Goal: Task Accomplishment & Management: Use online tool/utility

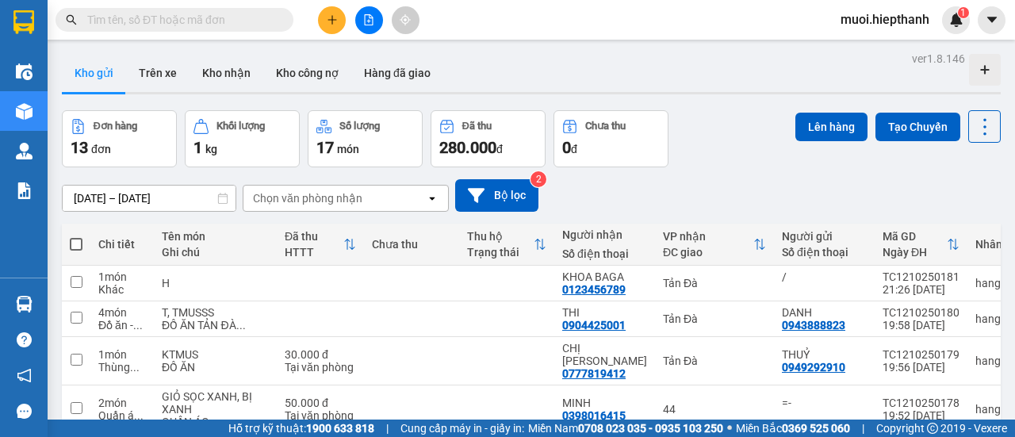
click at [369, 24] on icon "file-add" at bounding box center [368, 19] width 11 height 11
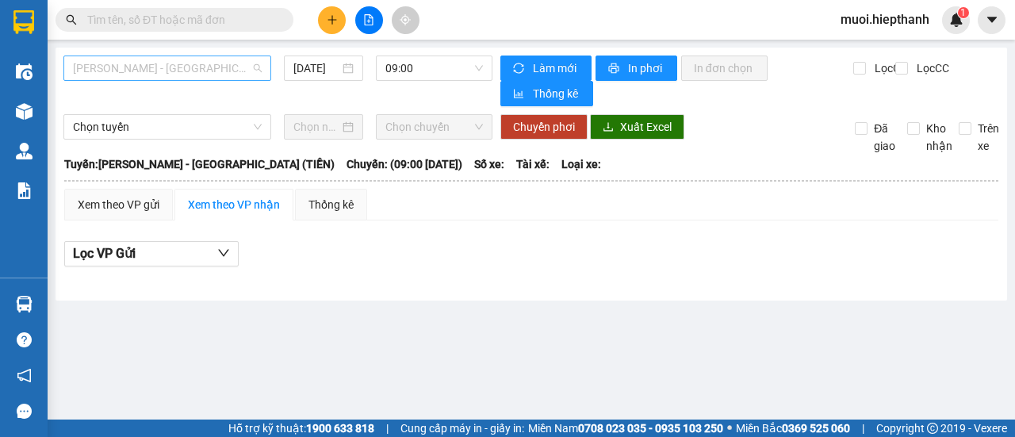
click at [176, 67] on span "[PERSON_NAME] - [GEOGRAPHIC_DATA] (TIỀN)" at bounding box center [167, 68] width 189 height 24
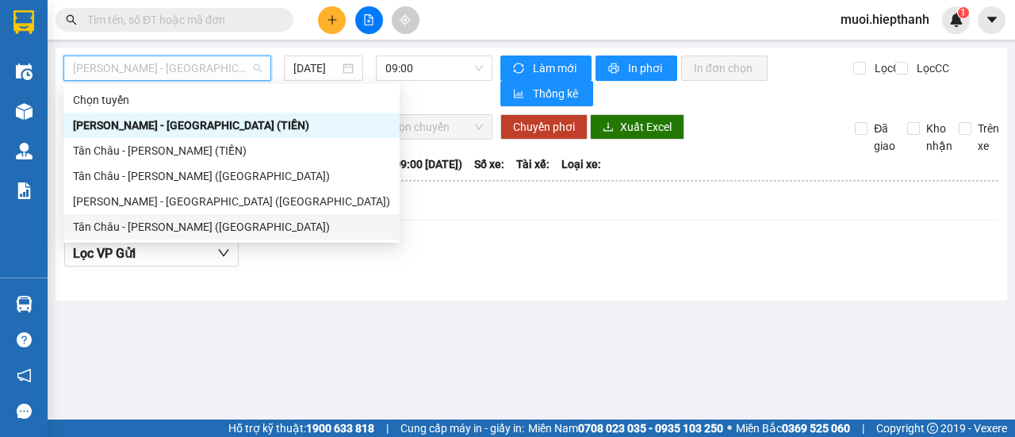
click at [146, 229] on div "Tân Châu - [PERSON_NAME] ([GEOGRAPHIC_DATA])" at bounding box center [231, 226] width 317 height 17
type input "[DATE]"
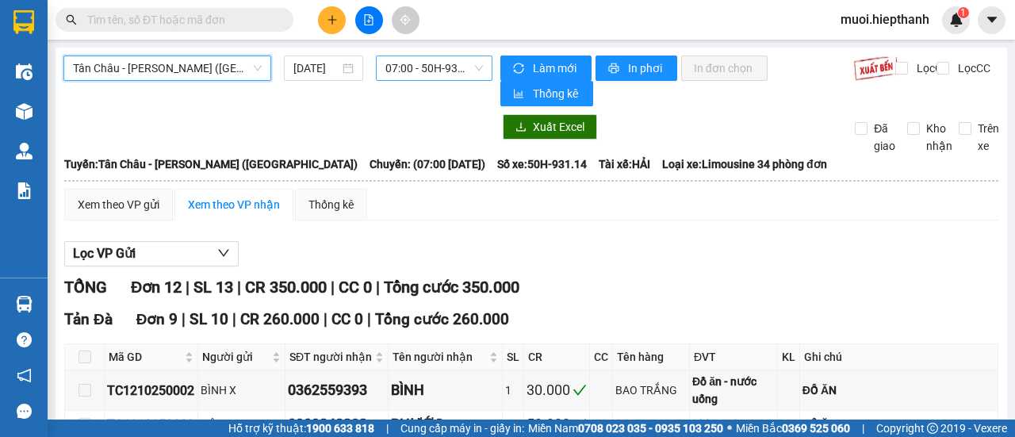
click at [405, 65] on span "07:00 - 50H-931.14" at bounding box center [433, 68] width 97 height 24
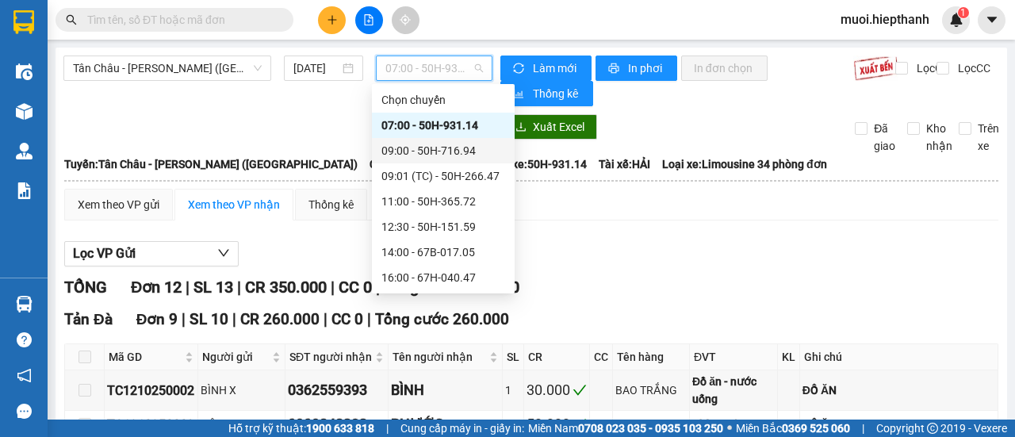
click at [430, 150] on div "09:00 - 50H-716.94" at bounding box center [443, 150] width 124 height 17
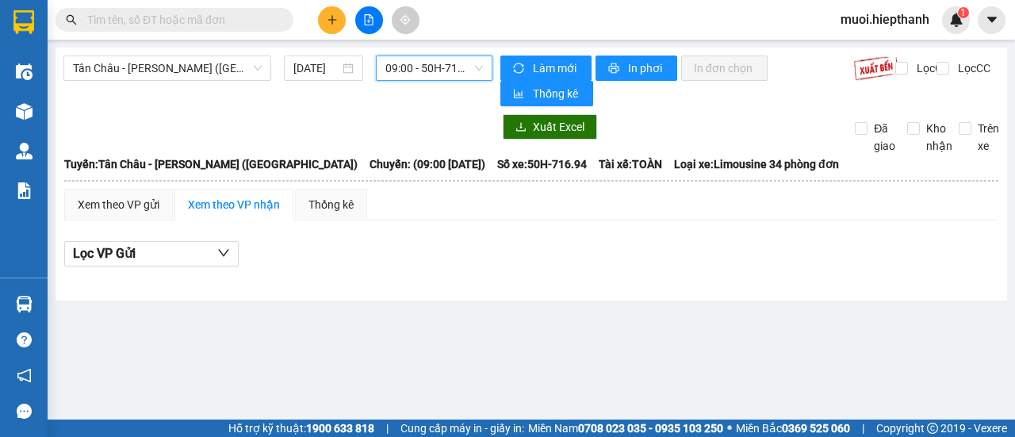
click at [431, 72] on span "09:00 - 50H-716.94" at bounding box center [433, 68] width 97 height 24
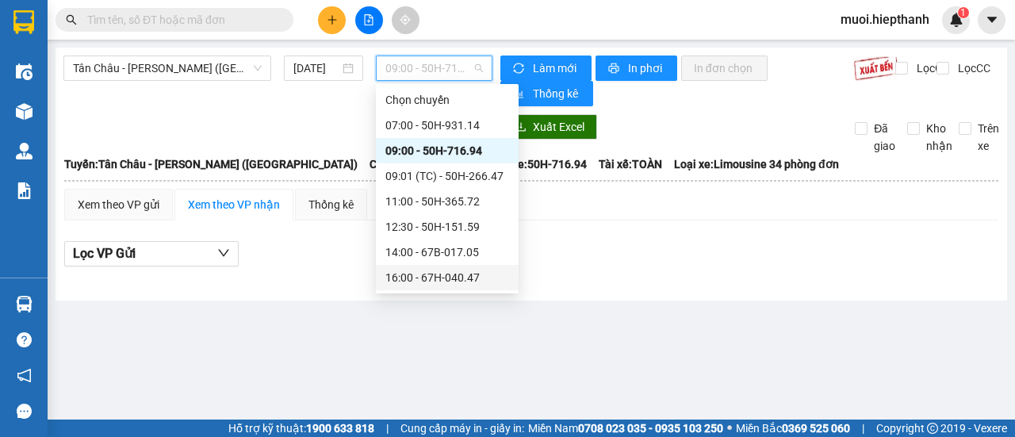
click at [401, 274] on div "16:00 - 67H-040.47" at bounding box center [447, 277] width 124 height 17
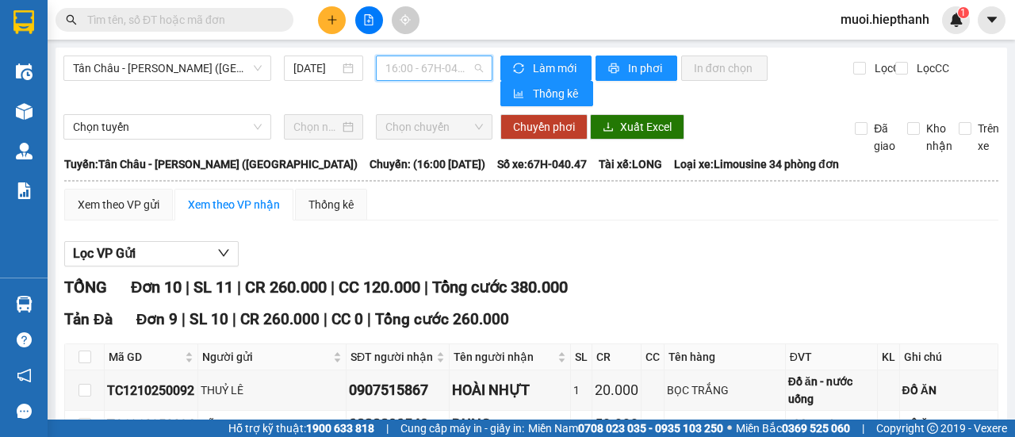
click at [405, 71] on span "16:00 - 67H-040.47" at bounding box center [433, 68] width 97 height 24
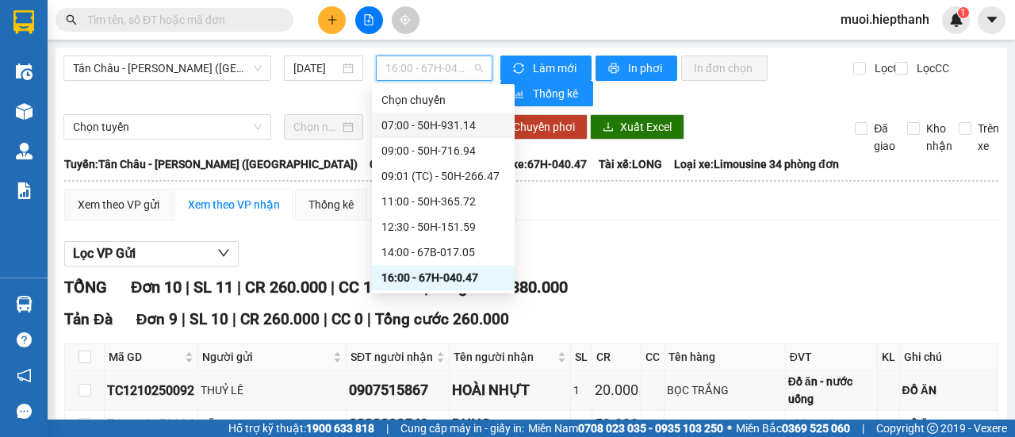
click at [426, 128] on div "07:00 - 50H-931.14" at bounding box center [443, 125] width 124 height 17
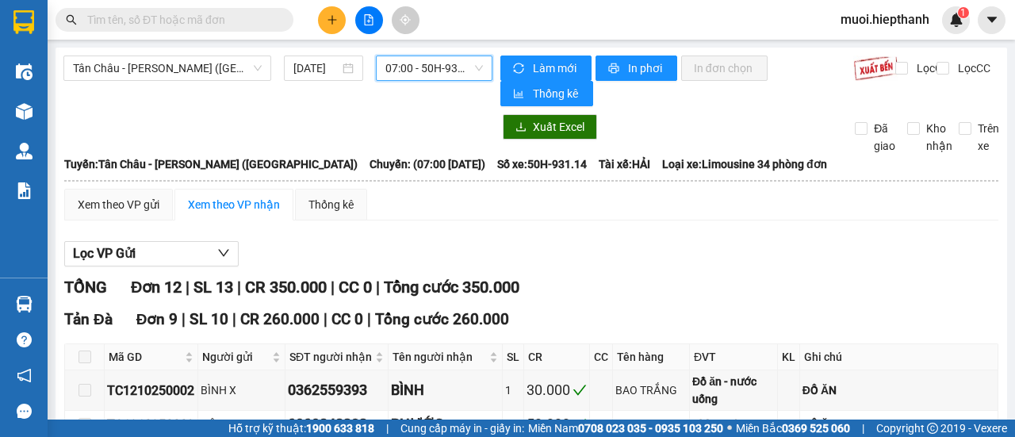
click at [400, 63] on span "07:00 - 50H-931.14" at bounding box center [433, 68] width 97 height 24
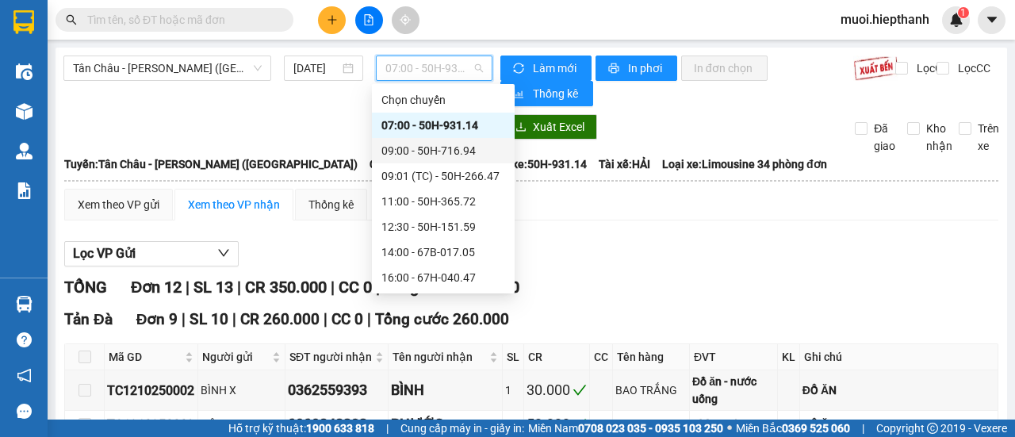
click at [412, 153] on div "09:00 - 50H-716.94" at bounding box center [443, 150] width 124 height 17
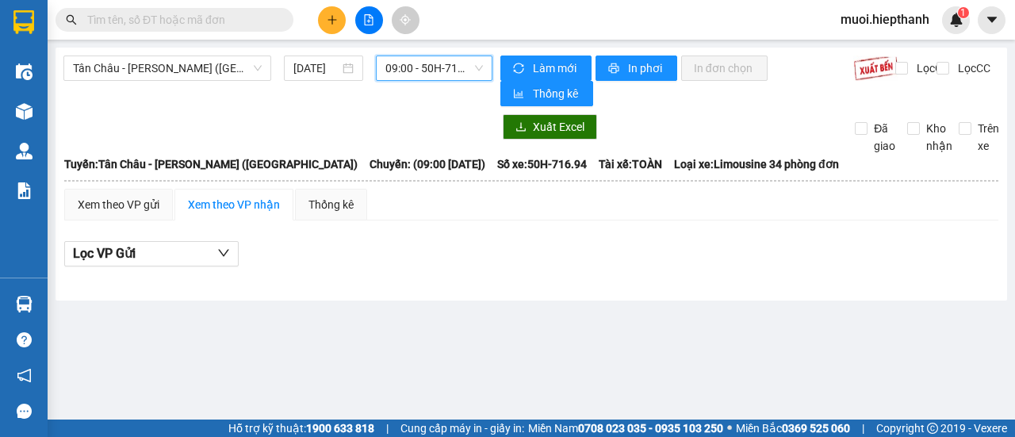
click at [428, 72] on span "09:00 - 50H-716.94" at bounding box center [433, 68] width 97 height 24
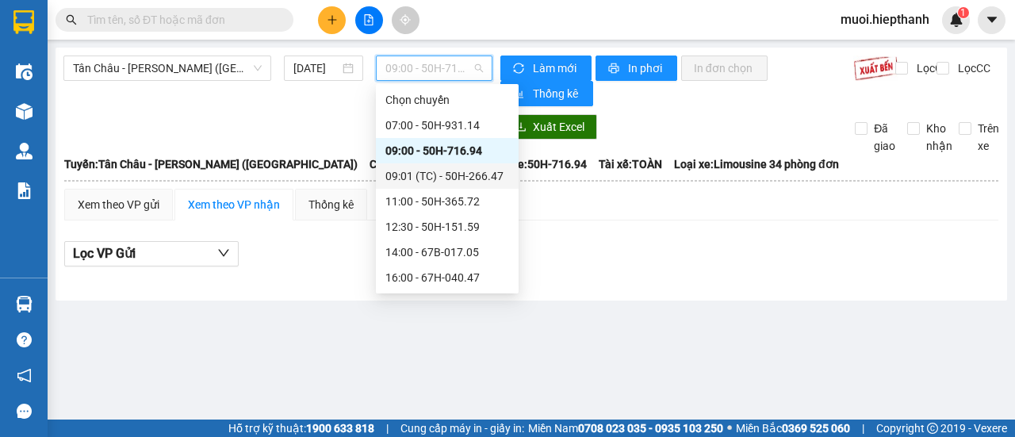
click at [420, 184] on div "09:01 (TC) - 50H-266.47" at bounding box center [447, 175] width 124 height 17
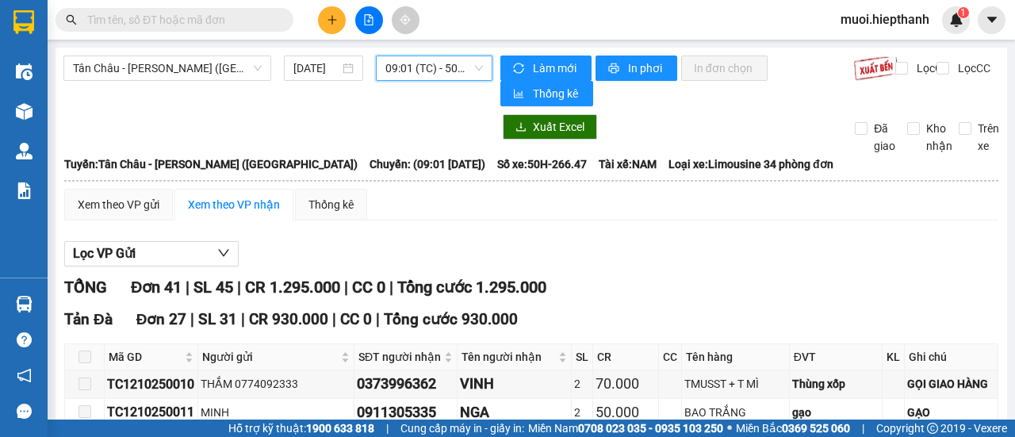
click at [410, 74] on span "09:01 (TC) - 50H-266.47" at bounding box center [433, 68] width 97 height 24
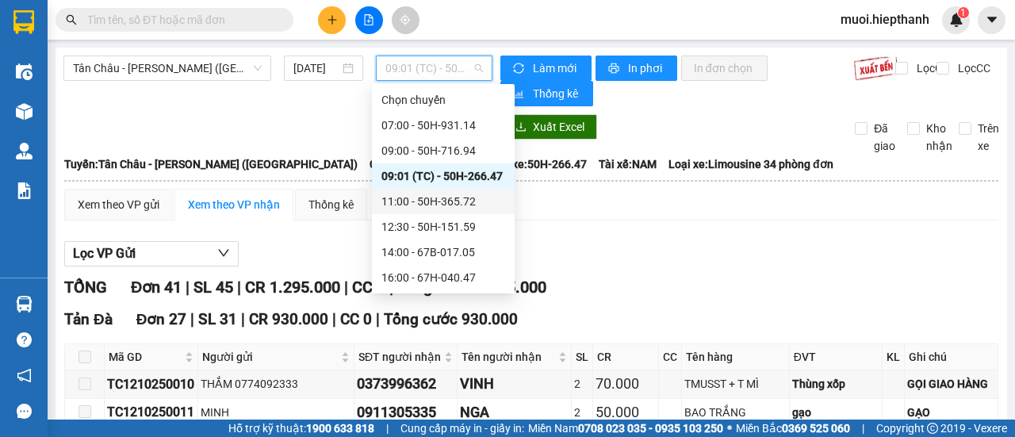
click at [411, 196] on div "11:00 - 50H-365.72" at bounding box center [443, 201] width 124 height 17
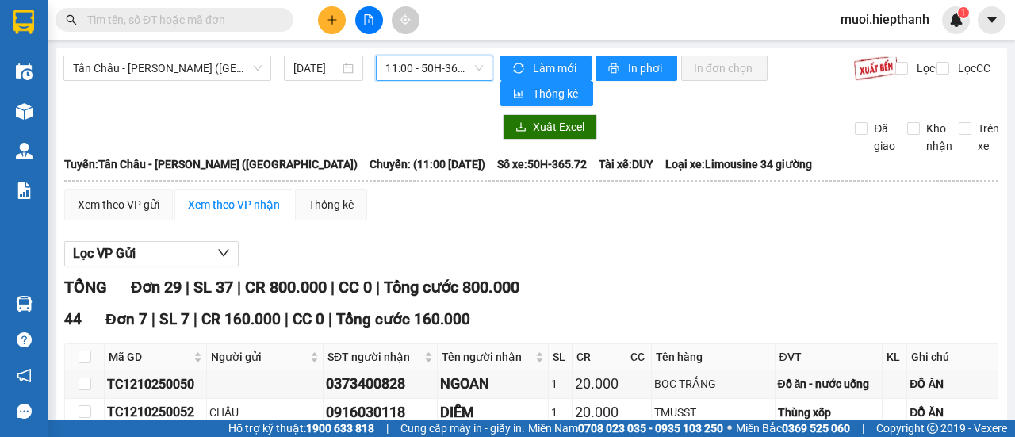
click at [431, 77] on span "11:00 - 50H-365.72" at bounding box center [433, 68] width 97 height 24
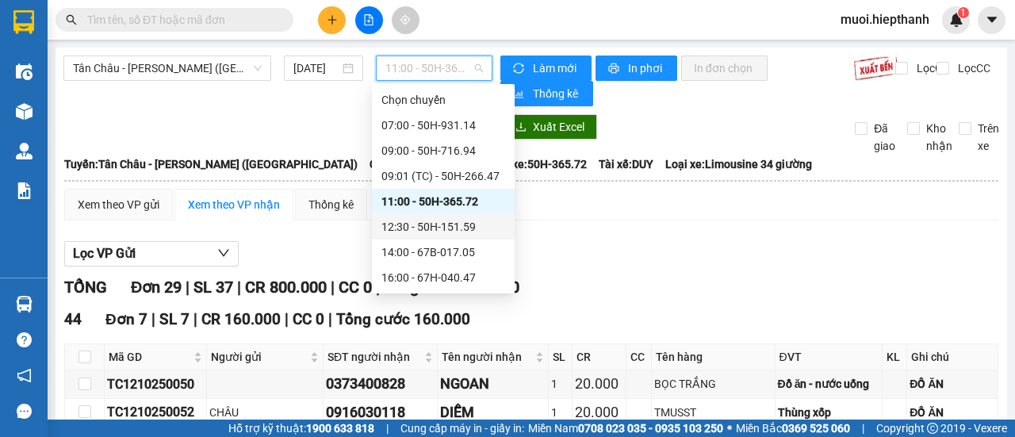
click at [419, 222] on div "12:30 - 50H-151.59" at bounding box center [443, 226] width 124 height 17
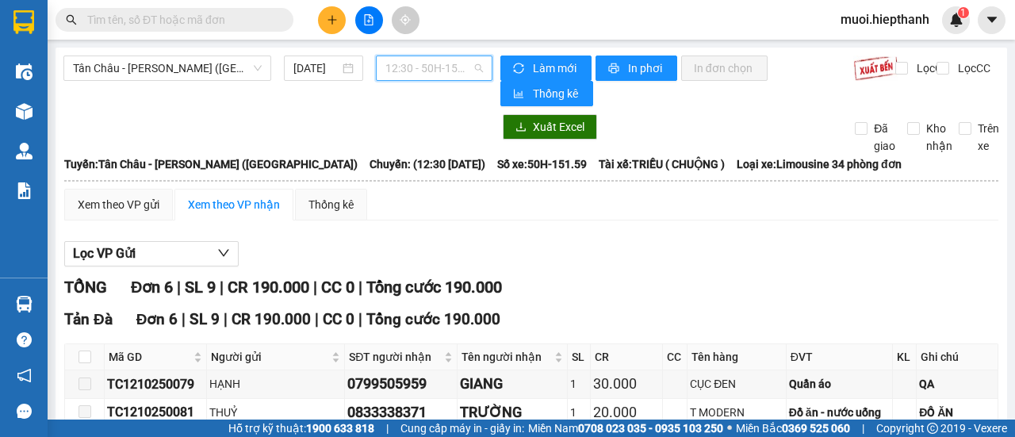
click at [417, 69] on span "12:30 - 50H-151.59" at bounding box center [433, 68] width 97 height 24
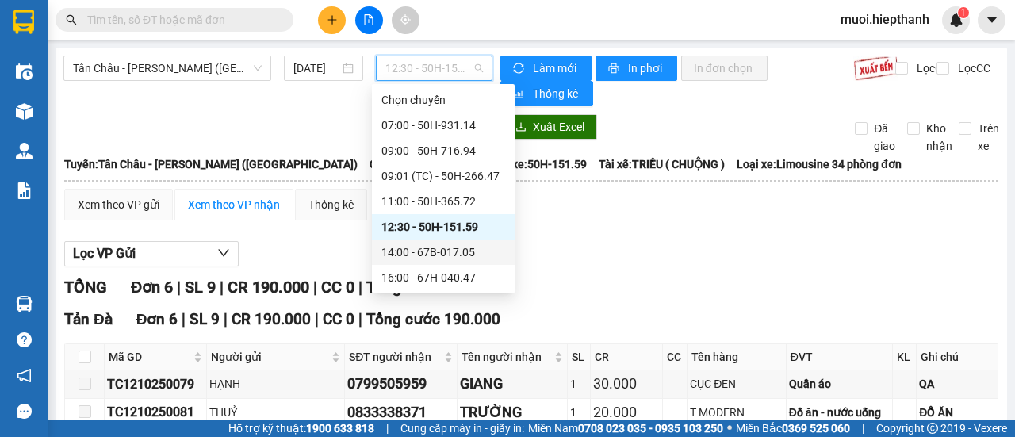
click at [417, 255] on div "14:00 - 67B-017.05" at bounding box center [443, 251] width 124 height 17
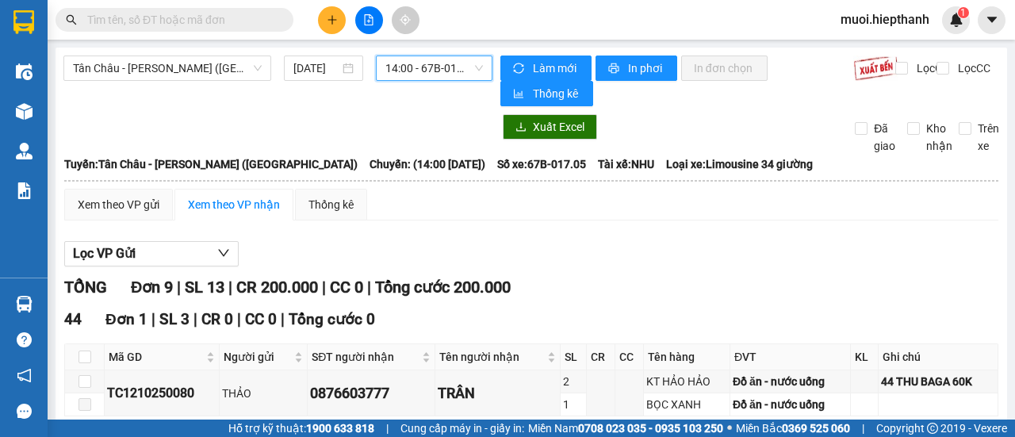
click at [421, 71] on span "14:00 - 67B-017.05" at bounding box center [433, 68] width 97 height 24
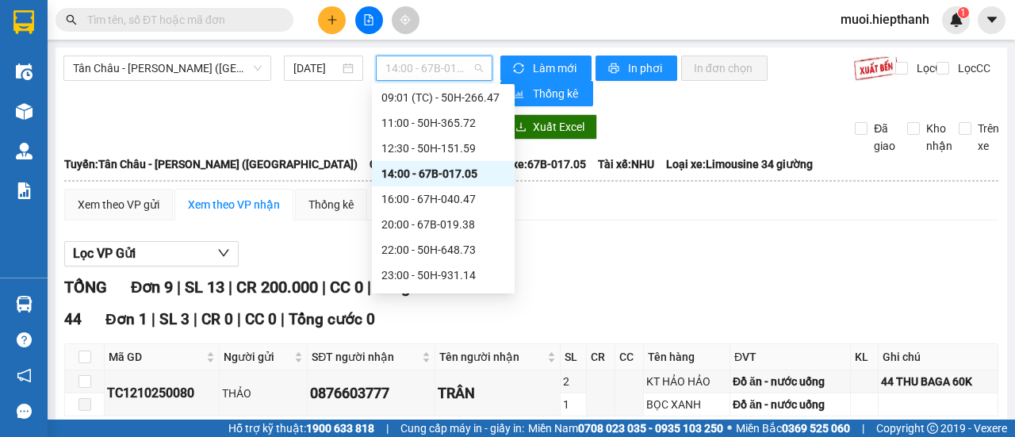
scroll to position [152, 0]
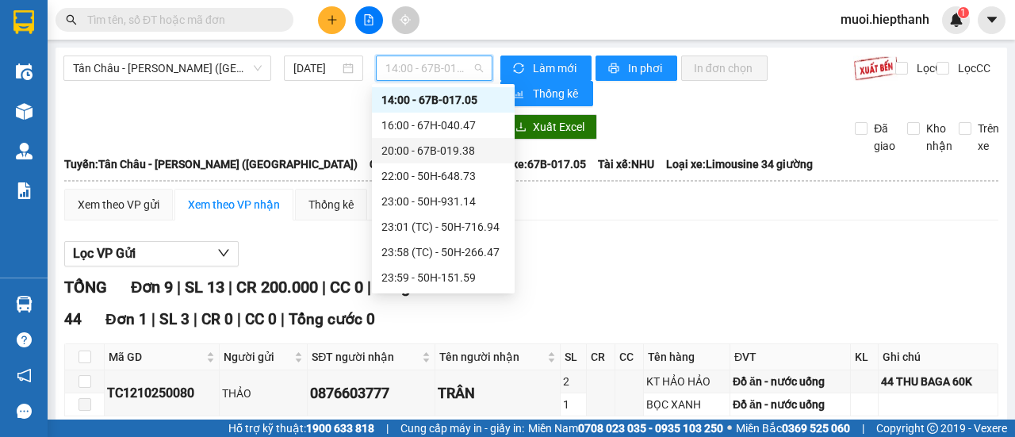
click at [422, 153] on div "20:00 - 67B-019.38" at bounding box center [443, 150] width 124 height 17
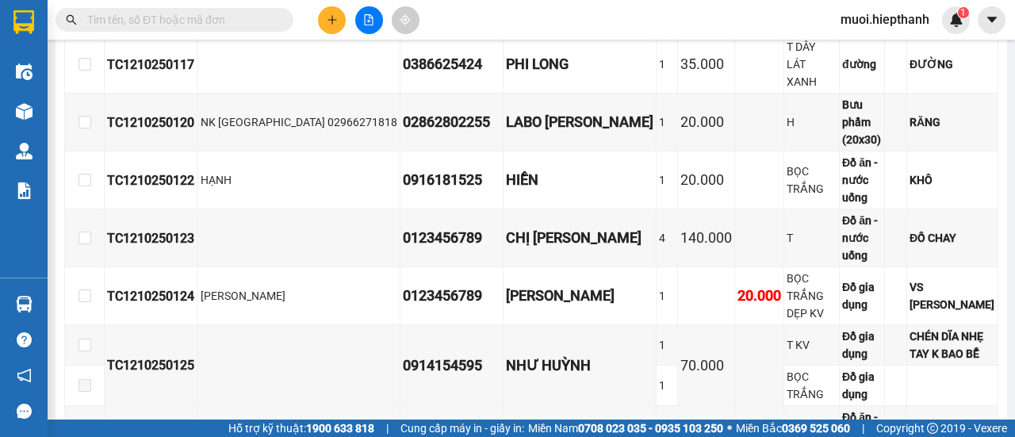
scroll to position [664, 0]
